Goal: Transaction & Acquisition: Purchase product/service

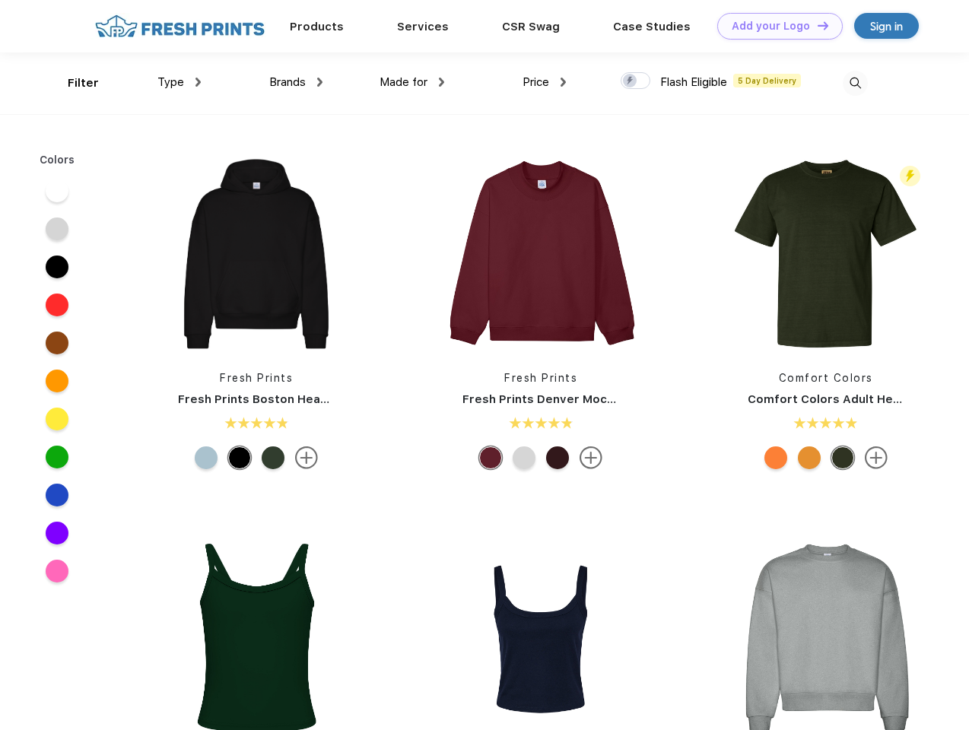
scroll to position [1, 0]
click at [774, 26] on link "Add your Logo Design Tool" at bounding box center [779, 26] width 125 height 27
click at [0, 0] on div "Design Tool" at bounding box center [0, 0] width 0 height 0
click at [816, 25] on link "Add your Logo Design Tool" at bounding box center [779, 26] width 125 height 27
click at [73, 83] on div "Filter" at bounding box center [83, 83] width 31 height 17
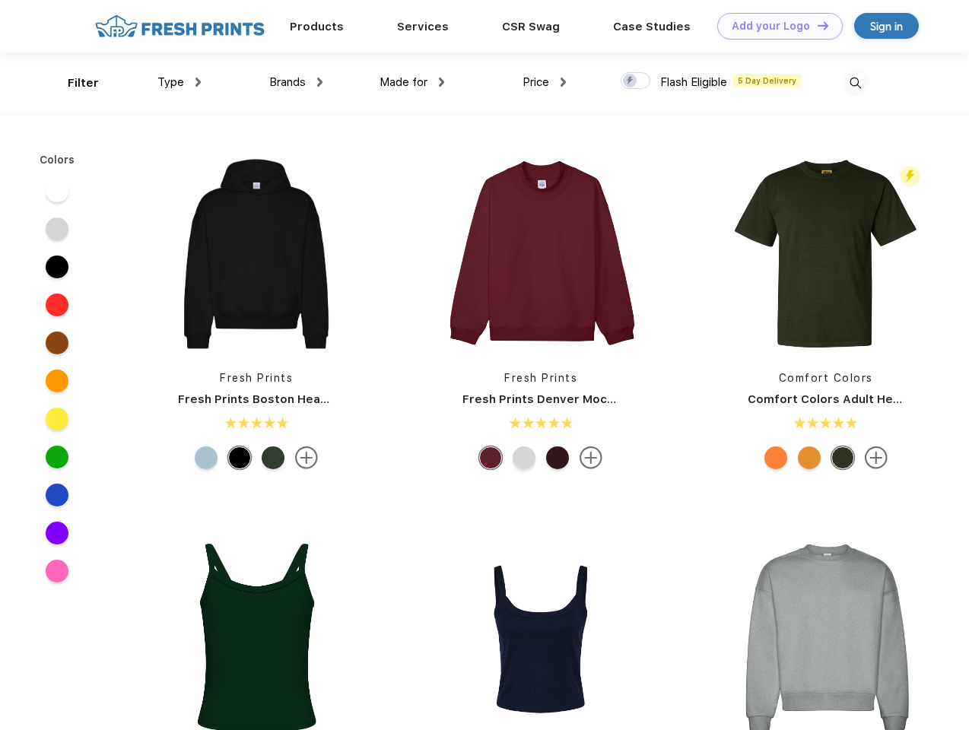
click at [179, 82] on span "Type" at bounding box center [170, 82] width 27 height 14
click at [296, 82] on span "Brands" at bounding box center [287, 82] width 37 height 14
click at [412, 82] on span "Made for" at bounding box center [403, 82] width 48 height 14
click at [545, 82] on span "Price" at bounding box center [535, 82] width 27 height 14
click at [636, 81] on div at bounding box center [636, 80] width 30 height 17
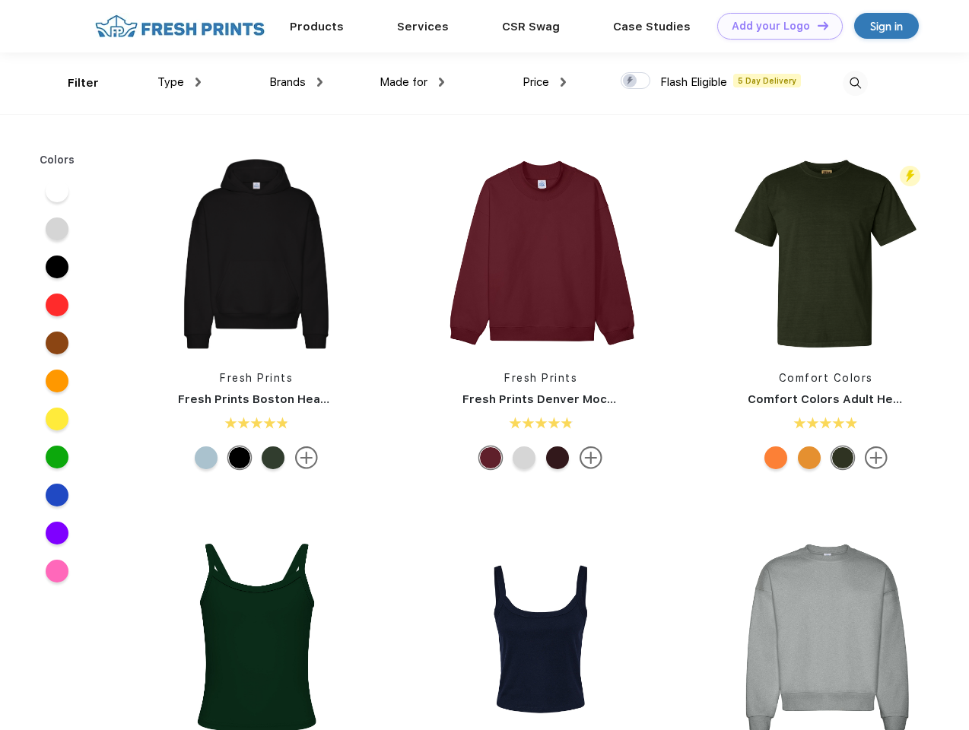
click at [630, 81] on input "checkbox" at bounding box center [626, 76] width 10 height 10
click at [855, 83] on img at bounding box center [855, 83] width 25 height 25
